Goal: Transaction & Acquisition: Purchase product/service

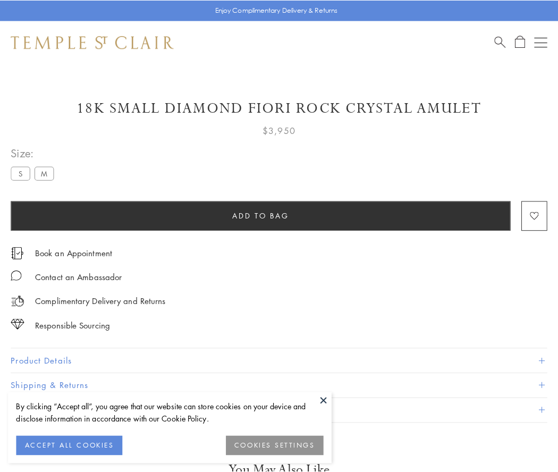
scroll to position [4, 0]
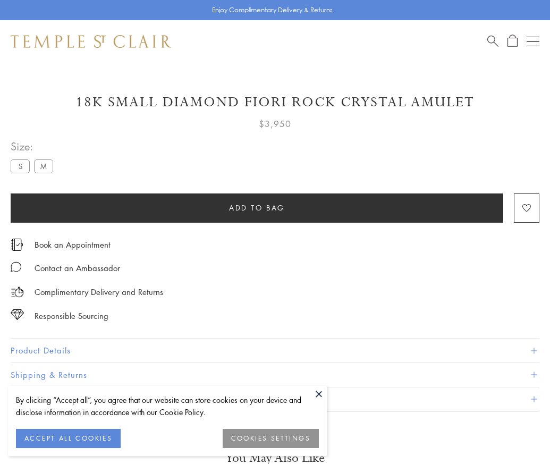
click at [257, 207] on span "Add to bag" at bounding box center [257, 208] width 56 height 12
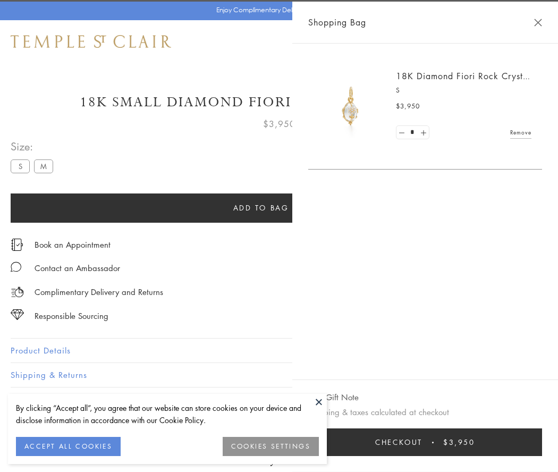
click at [432, 442] on button "Checkout $3,950" at bounding box center [425, 443] width 234 height 28
